Goal: Navigation & Orientation: Go to known website

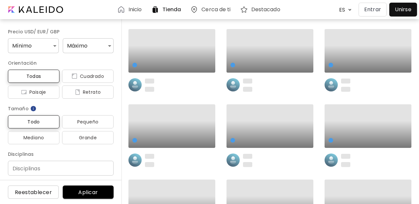
click at [372, 12] on p "Entrar" at bounding box center [372, 10] width 17 height 8
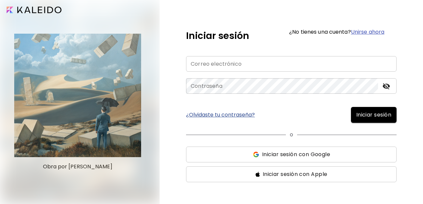
type input "**********"
click at [363, 113] on span "Iniciar sesión" at bounding box center [373, 115] width 35 height 8
